Goal: Task Accomplishment & Management: Use online tool/utility

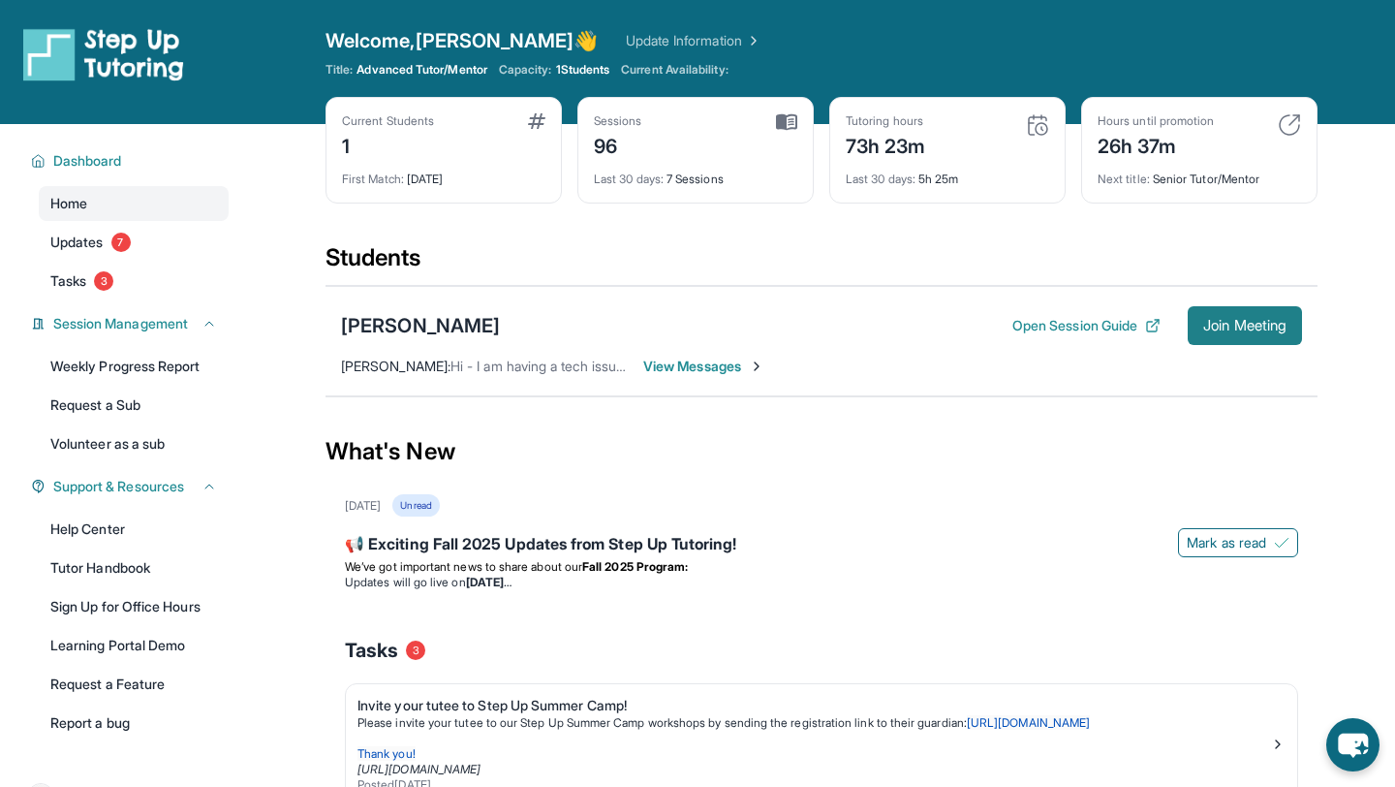
click at [1262, 325] on span "Join Meeting" at bounding box center [1244, 326] width 83 height 12
